Goal: Information Seeking & Learning: Learn about a topic

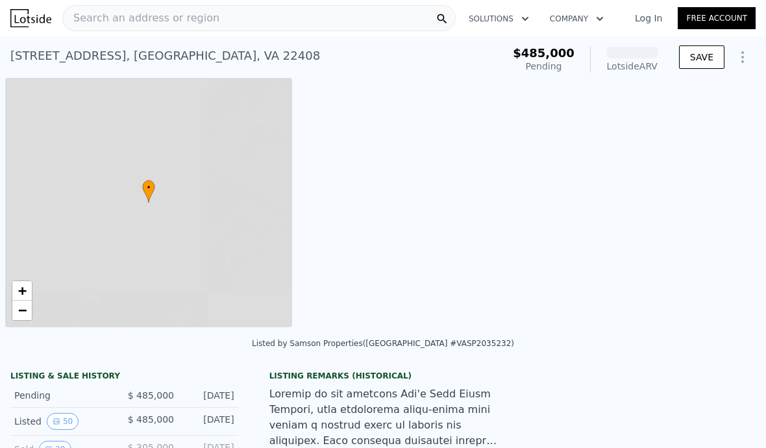
scroll to position [0, 5]
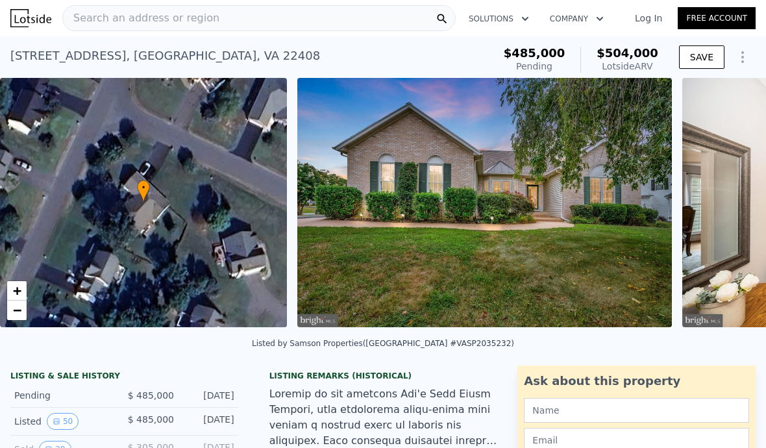
click at [245, 25] on div "Search an address or region" at bounding box center [259, 18] width 394 height 26
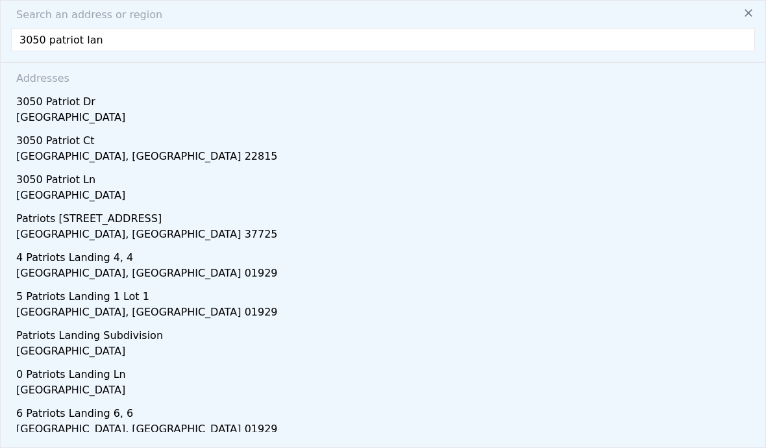
type input "[STREET_ADDRESS]"
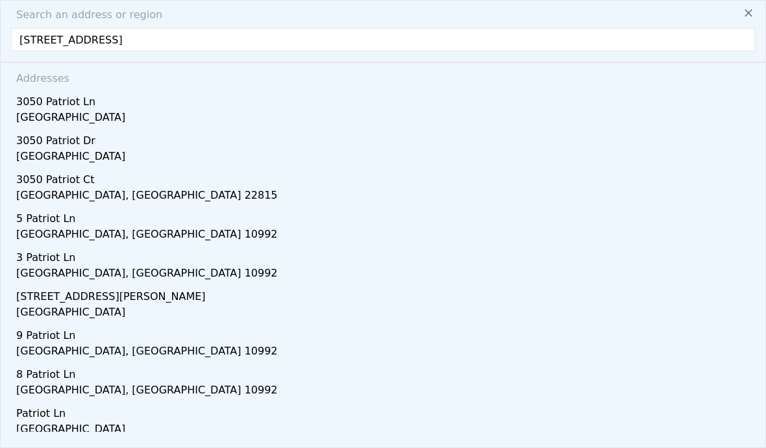
click at [61, 119] on div "[GEOGRAPHIC_DATA]" at bounding box center [385, 119] width 739 height 18
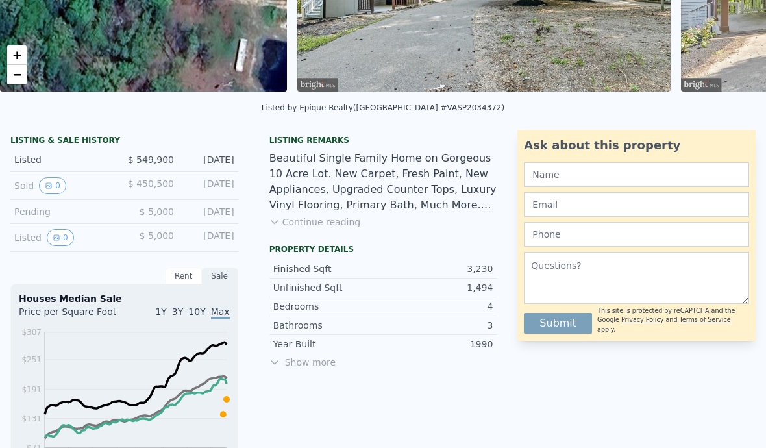
scroll to position [227, 0]
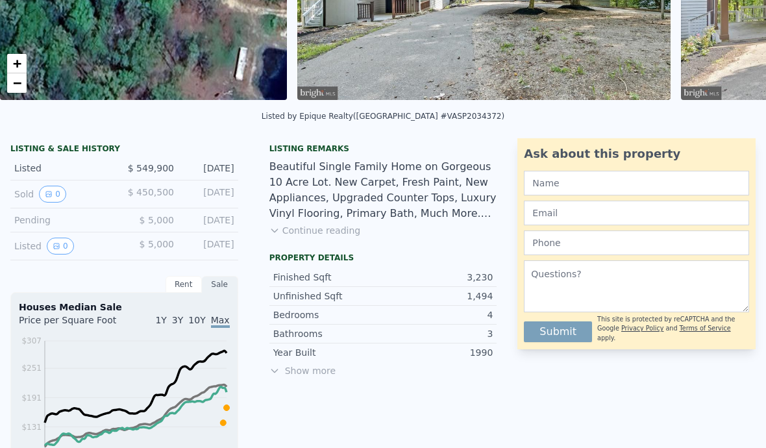
click at [57, 195] on button "0" at bounding box center [52, 194] width 27 height 17
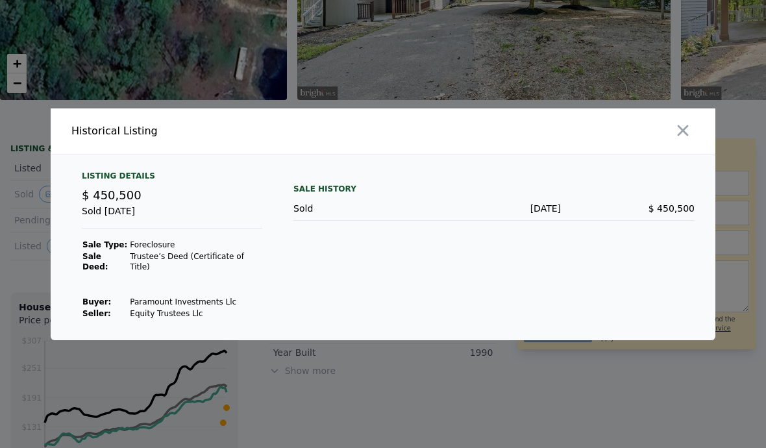
click at [689, 140] on icon "button" at bounding box center [683, 130] width 18 height 18
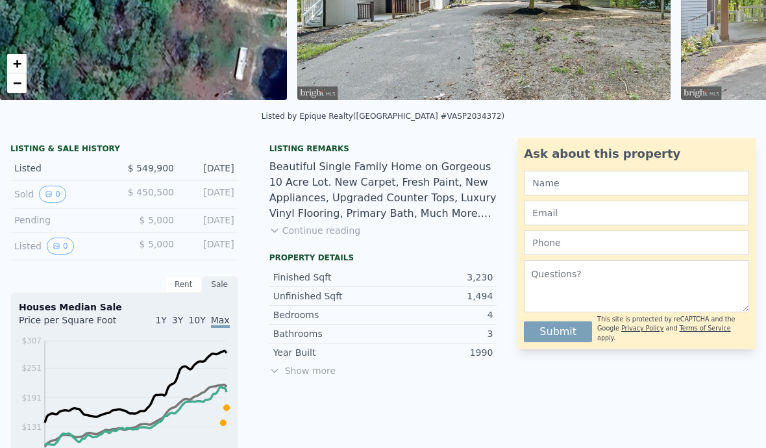
click at [338, 234] on button "Continue reading" at bounding box center [316, 230] width 92 height 13
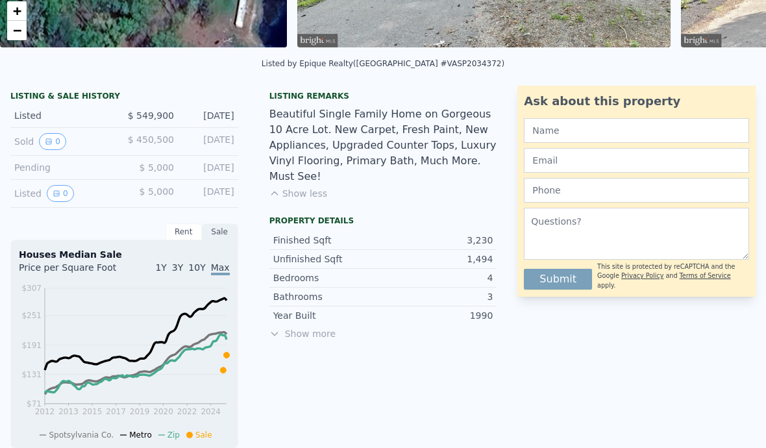
scroll to position [281, 0]
click at [46, 142] on icon "View historical data" at bounding box center [49, 141] width 8 height 8
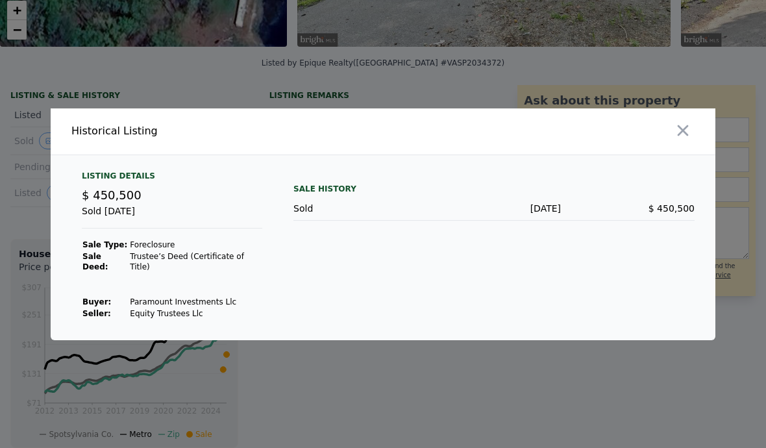
scroll to position [40, 0]
click at [687, 126] on icon "button" at bounding box center [683, 130] width 18 height 18
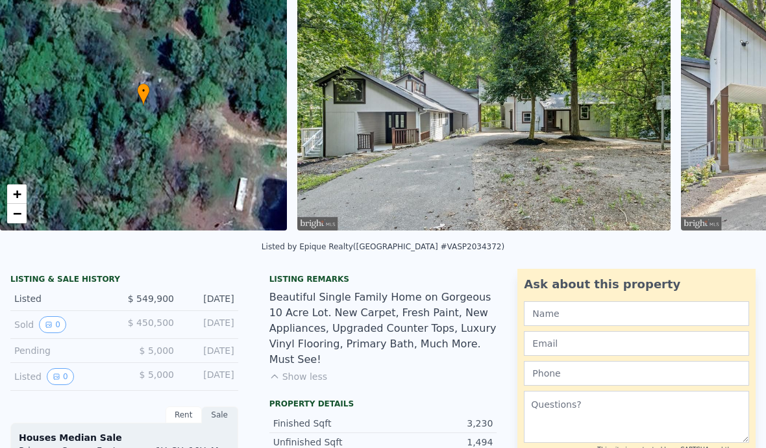
scroll to position [71, 0]
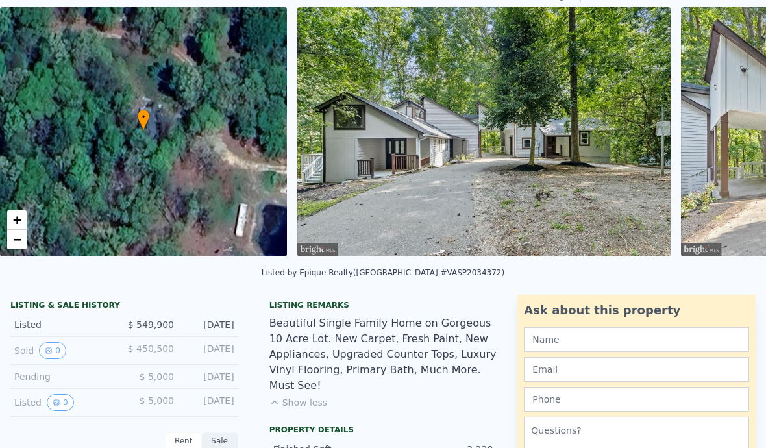
click at [129, 166] on div "• + −" at bounding box center [143, 131] width 287 height 249
click at [120, 153] on div "• + −" at bounding box center [143, 131] width 287 height 249
click at [136, 136] on div "• + −" at bounding box center [143, 131] width 287 height 249
click at [134, 119] on div "• + −" at bounding box center [143, 131] width 287 height 249
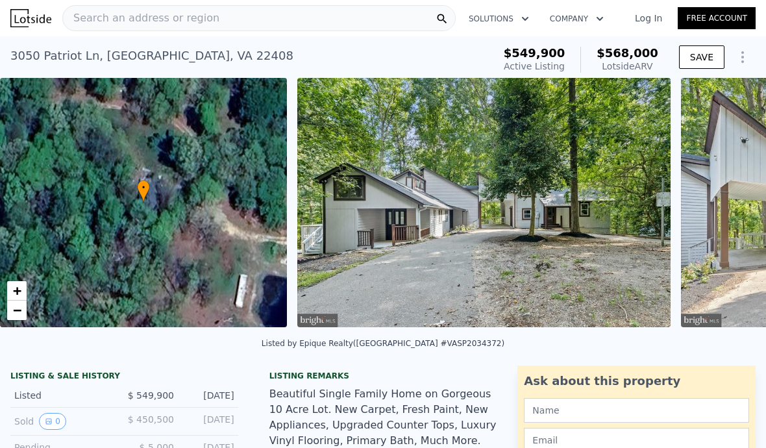
scroll to position [0, 0]
